Goal: Task Accomplishment & Management: Use online tool/utility

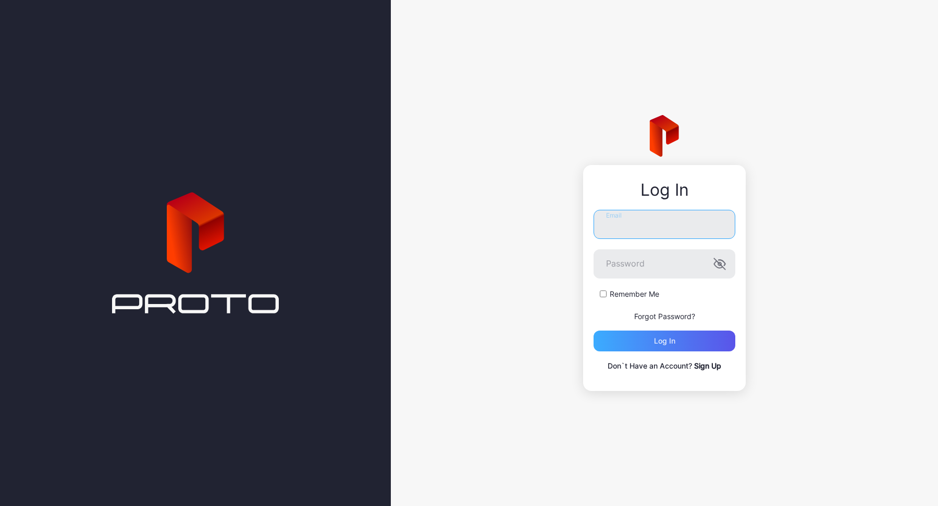
type input "**********"
click at [641, 339] on div "Log in" at bounding box center [664, 341] width 142 height 21
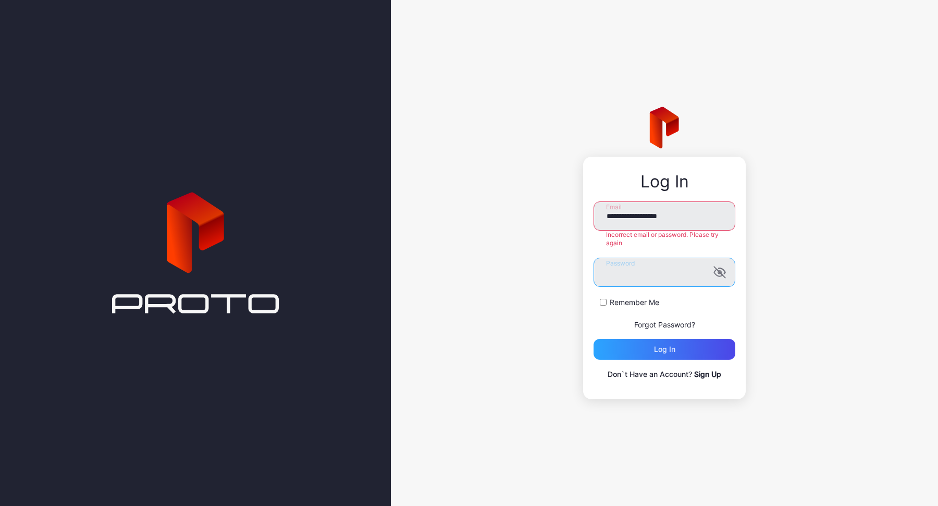
click at [593, 339] on button "Log in" at bounding box center [664, 349] width 142 height 21
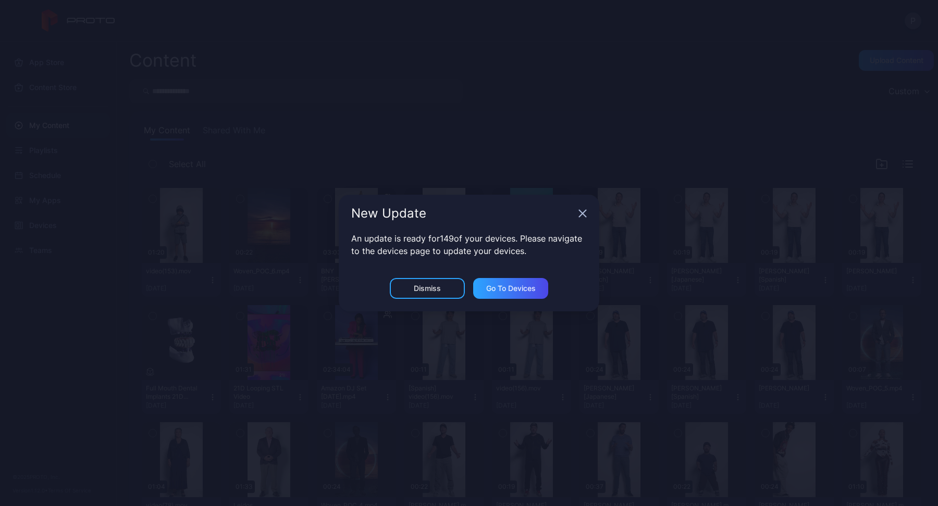
click at [581, 209] on div "New Update" at bounding box center [469, 214] width 260 height 38
click at [583, 216] on icon "button" at bounding box center [582, 213] width 8 height 8
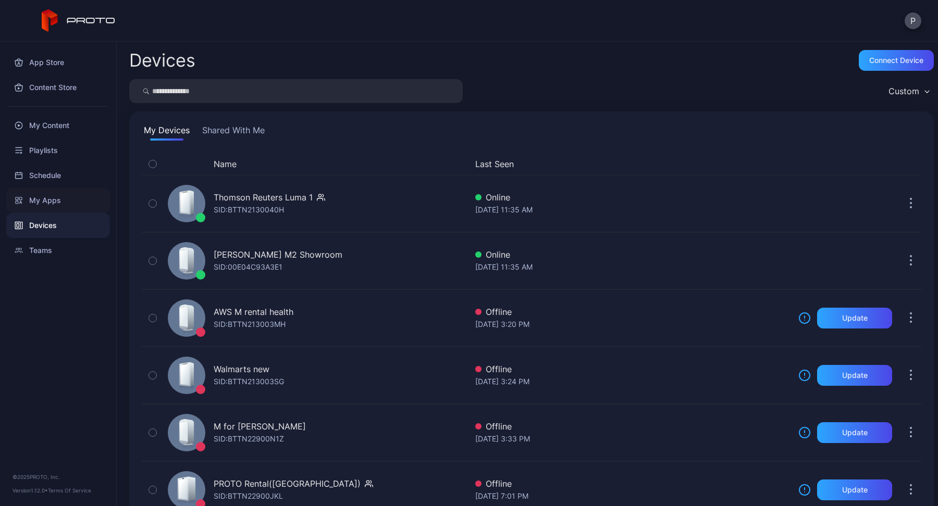
click at [37, 202] on div "My Apps" at bounding box center [58, 200] width 104 height 25
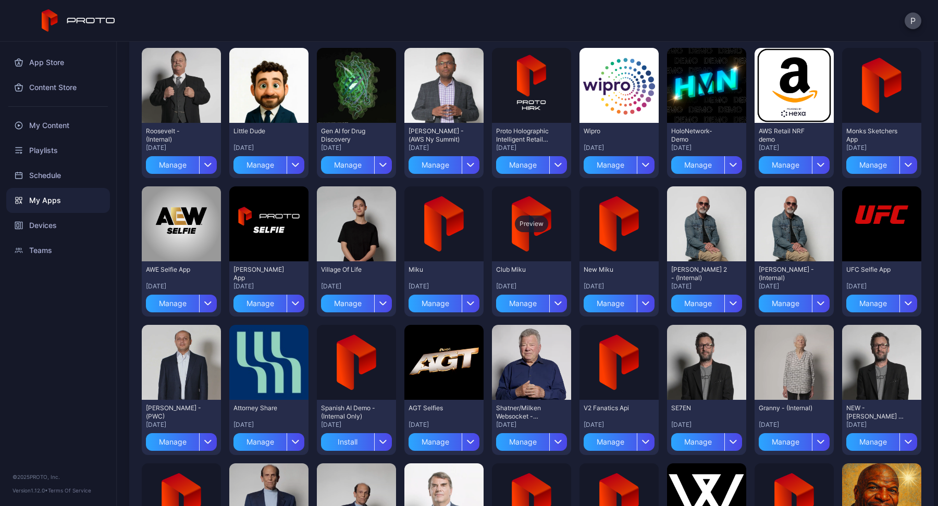
scroll to position [252, 0]
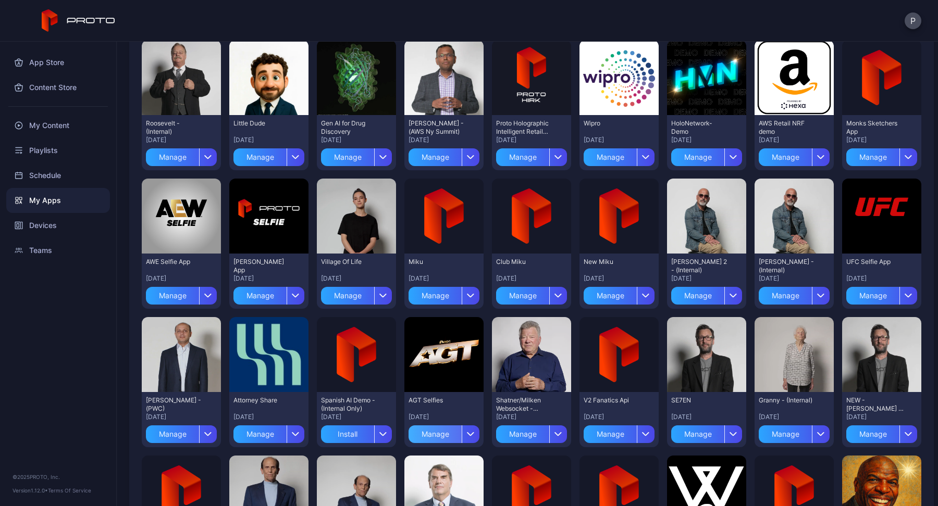
click at [432, 432] on div "Manage" at bounding box center [434, 435] width 53 height 18
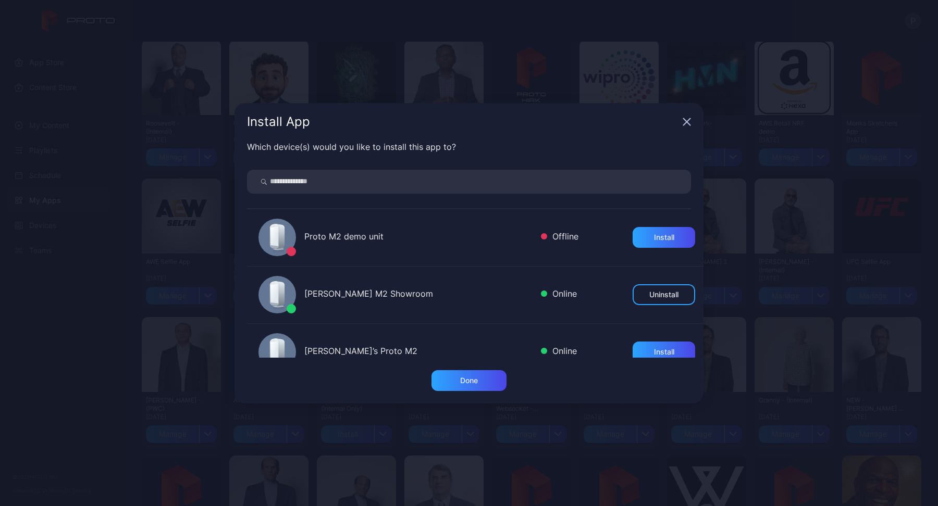
click at [458, 184] on input "search" at bounding box center [469, 182] width 444 height 24
type input "**"
click at [654, 234] on div "Install" at bounding box center [664, 237] width 20 height 8
click at [685, 116] on div "Install App" at bounding box center [468, 122] width 469 height 38
click at [685, 122] on icon "button" at bounding box center [686, 121] width 7 height 7
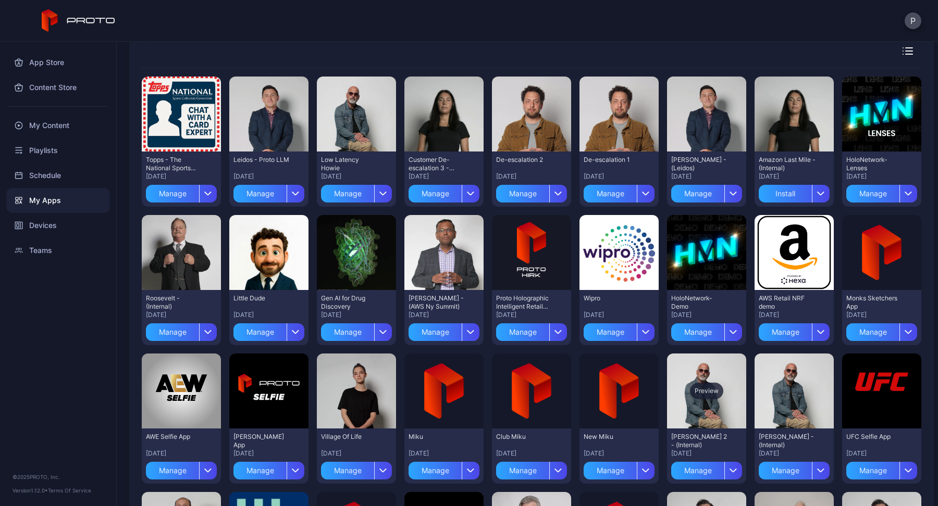
scroll to position [73, 0]
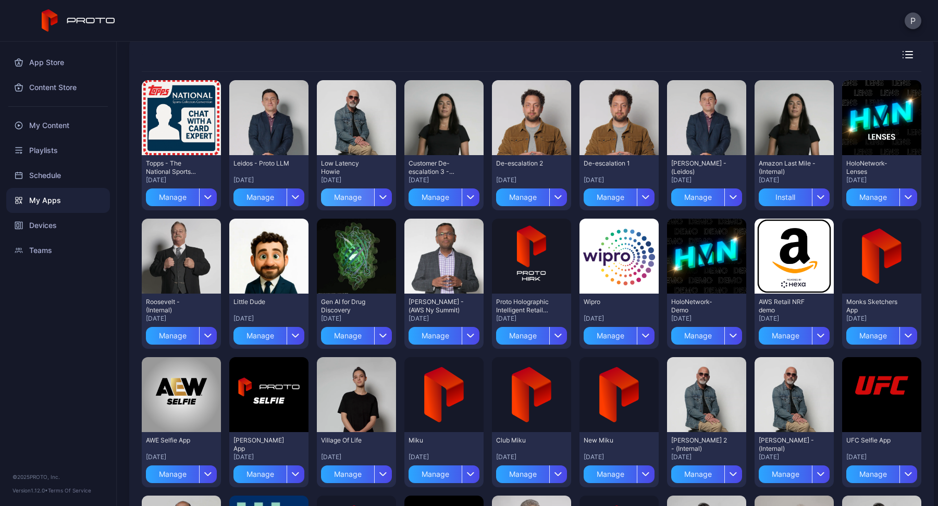
click at [335, 198] on div "Manage" at bounding box center [347, 198] width 53 height 18
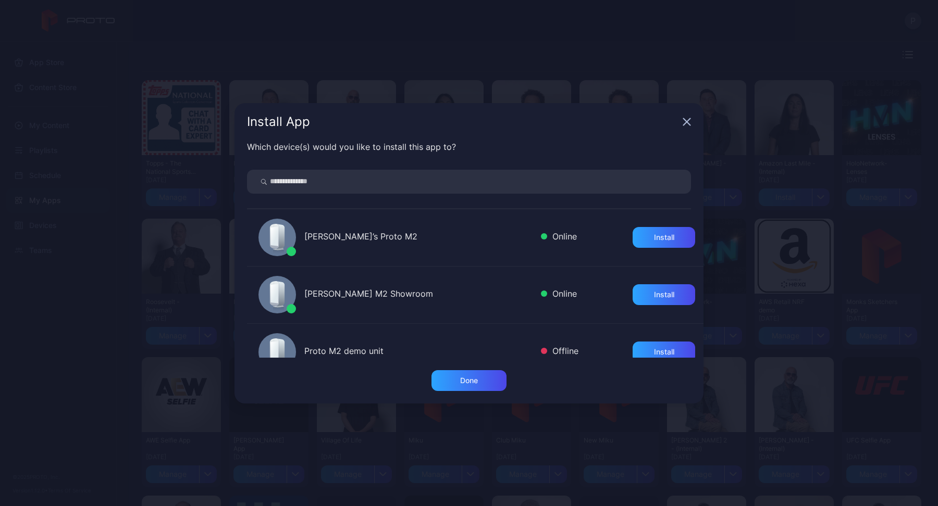
click at [460, 179] on input "search" at bounding box center [469, 182] width 444 height 24
type input "*"
type input "**"
click at [659, 240] on div "Install" at bounding box center [664, 237] width 20 height 8
click at [687, 124] on icon "button" at bounding box center [686, 122] width 8 height 8
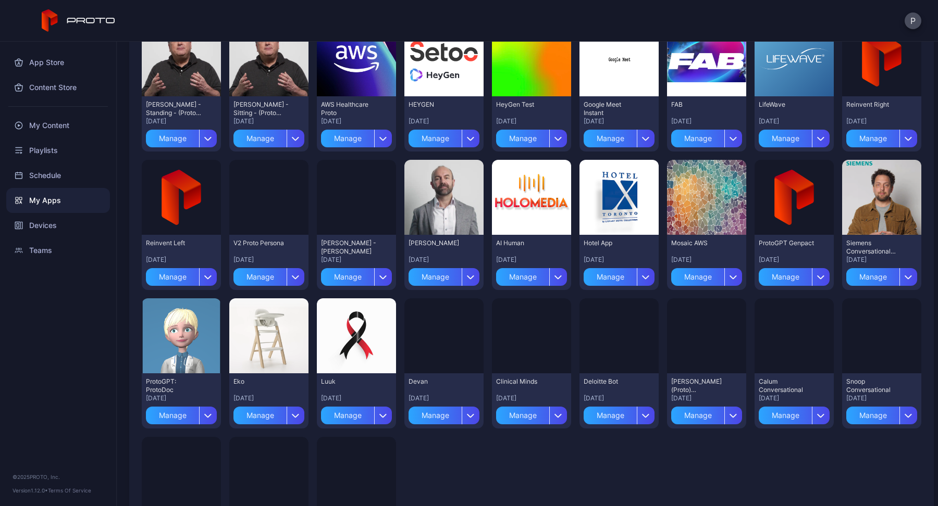
scroll to position [1607, 0]
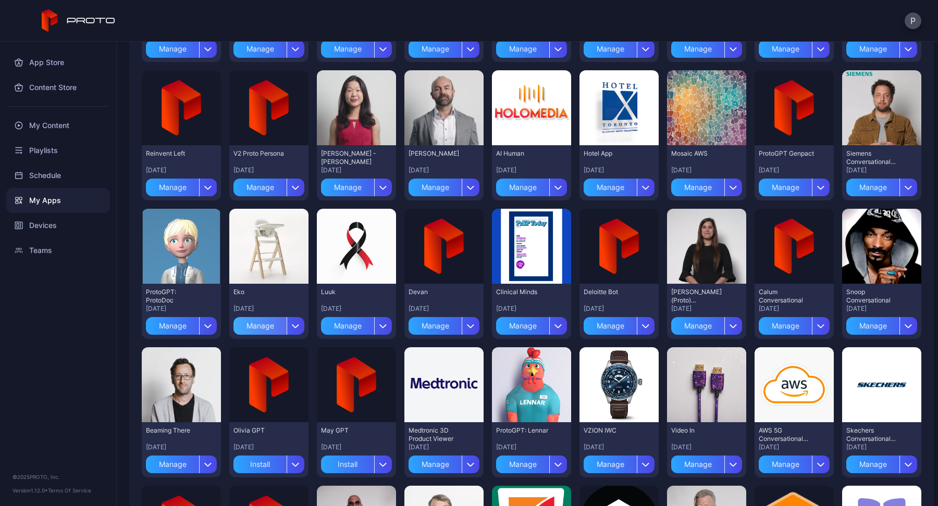
click at [259, 330] on div "Manage" at bounding box center [259, 326] width 53 height 18
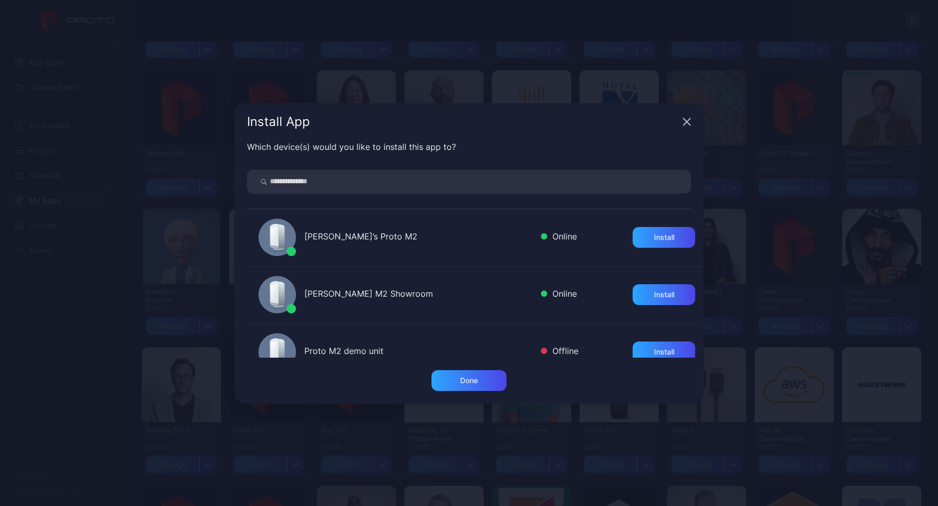
click at [384, 187] on input "search" at bounding box center [469, 182] width 444 height 24
type input "*"
type input "**"
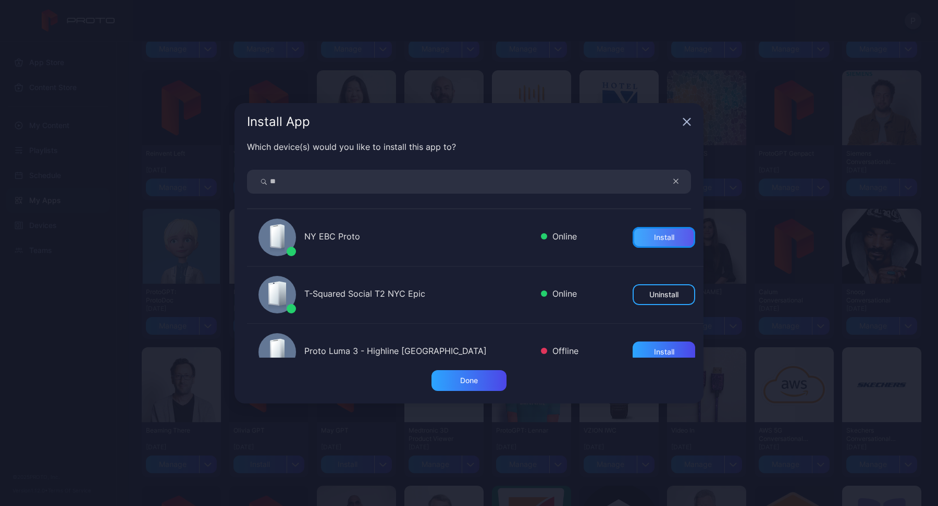
click at [654, 237] on div "Install" at bounding box center [664, 237] width 20 height 8
click at [479, 381] on div "Done" at bounding box center [468, 380] width 75 height 21
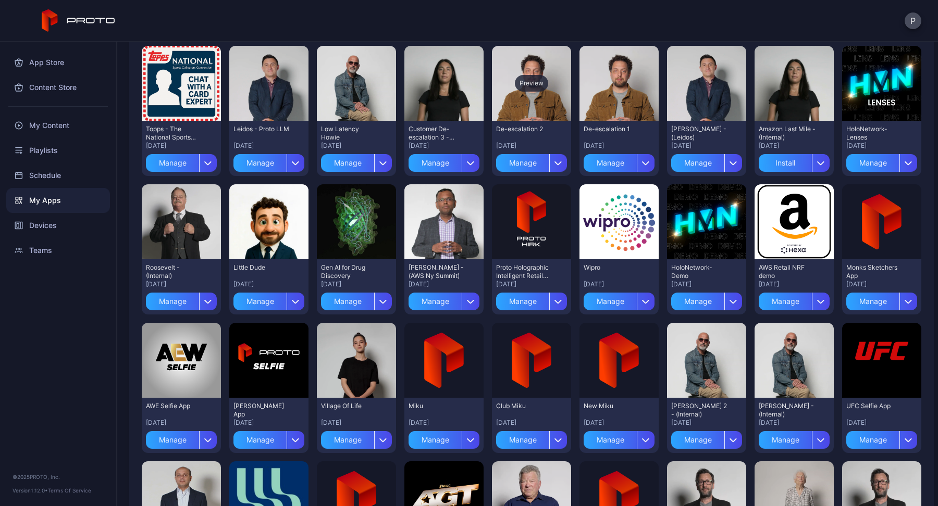
scroll to position [0, 0]
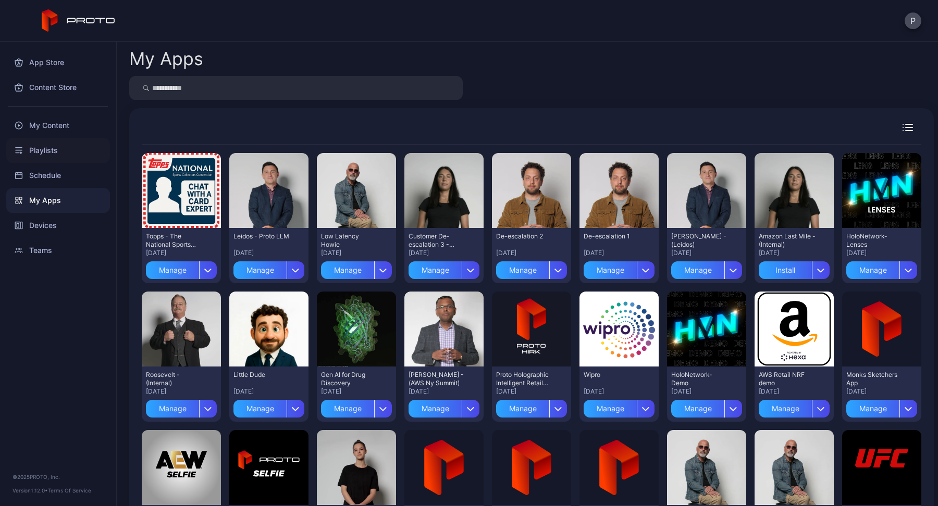
click at [56, 151] on div "Playlists" at bounding box center [58, 150] width 104 height 25
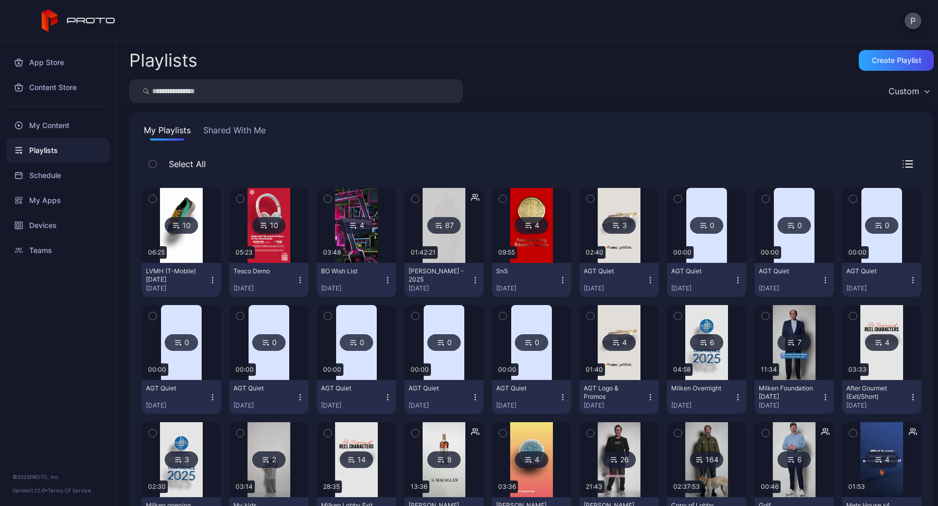
click at [281, 93] on input "search" at bounding box center [295, 91] width 333 height 24
type input "****"
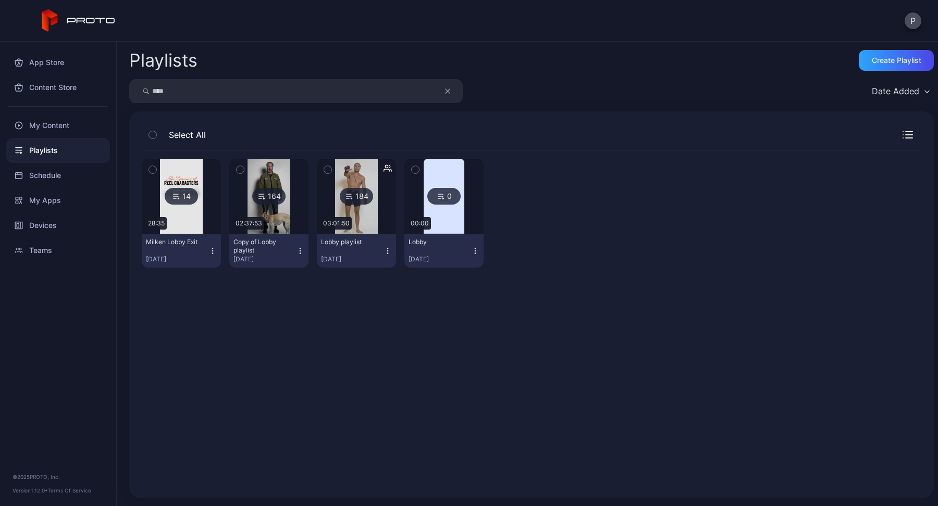
click at [354, 197] on div "184" at bounding box center [356, 196] width 33 height 17
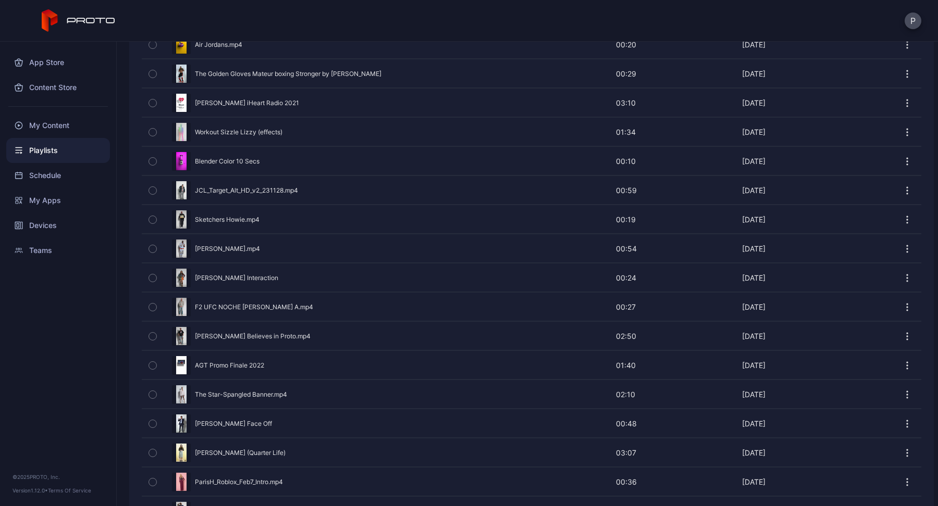
scroll to position [1352, 0]
